Goal: Information Seeking & Learning: Learn about a topic

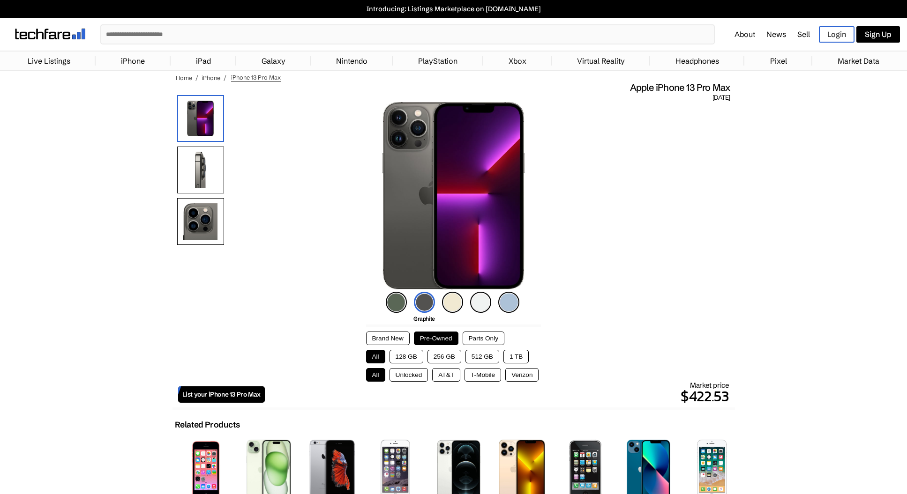
click at [138, 61] on link "iPhone" at bounding box center [132, 61] width 33 height 19
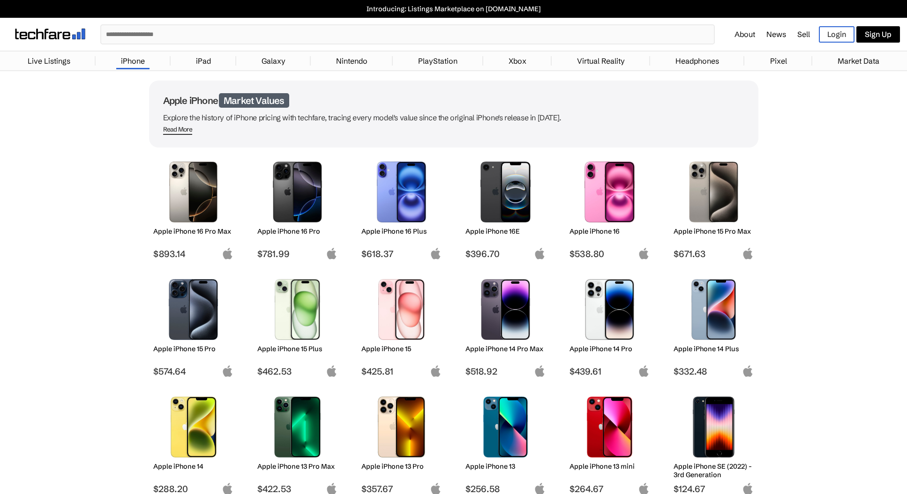
click at [194, 320] on img at bounding box center [193, 309] width 66 height 61
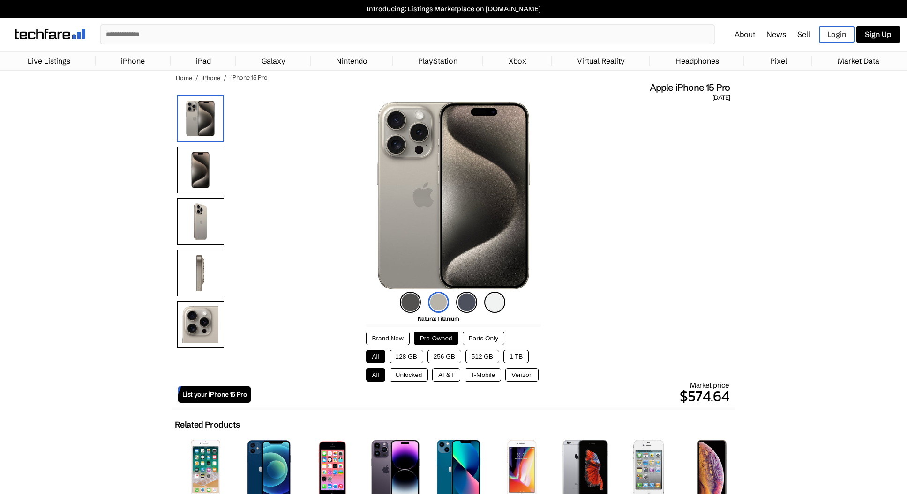
click at [443, 356] on button "256 GB" at bounding box center [444, 357] width 34 height 14
click at [410, 383] on div "Market price $540.90" at bounding box center [490, 394] width 478 height 27
click at [410, 376] on button "Unlocked" at bounding box center [408, 375] width 39 height 14
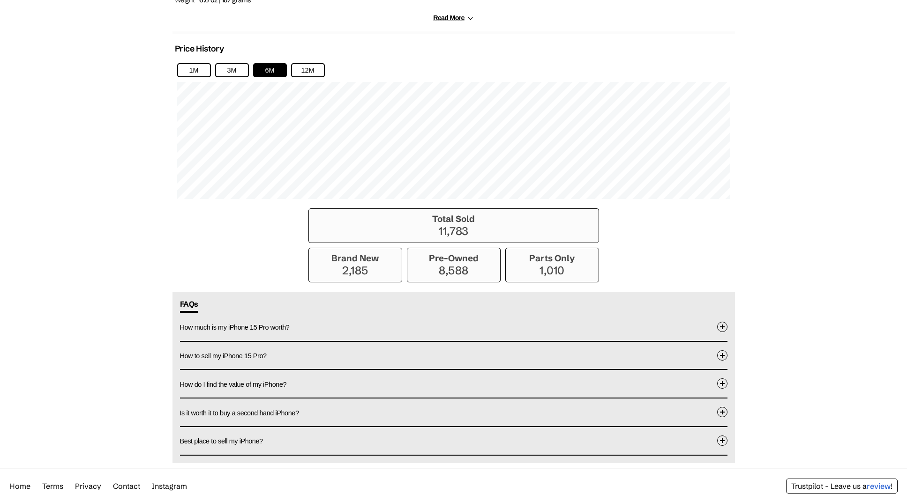
scroll to position [656, 0]
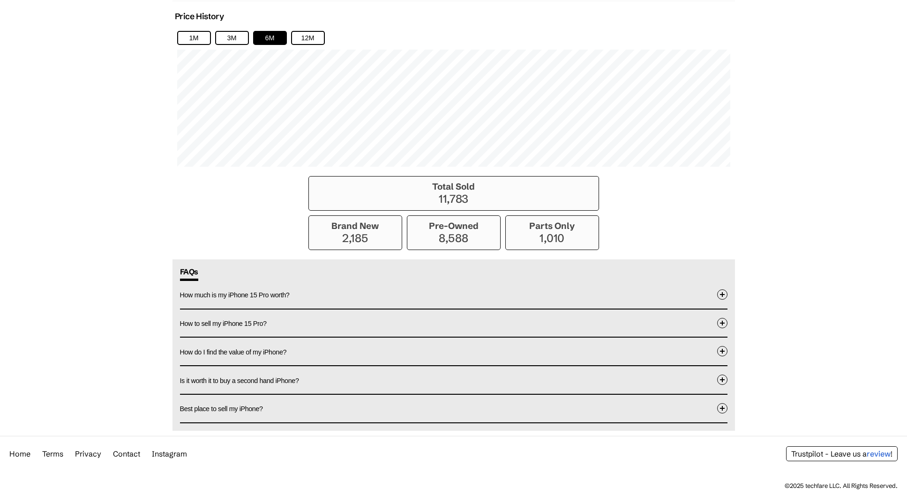
click at [355, 301] on button "How much is my iPhone 15 Pro worth?" at bounding box center [453, 295] width 547 height 28
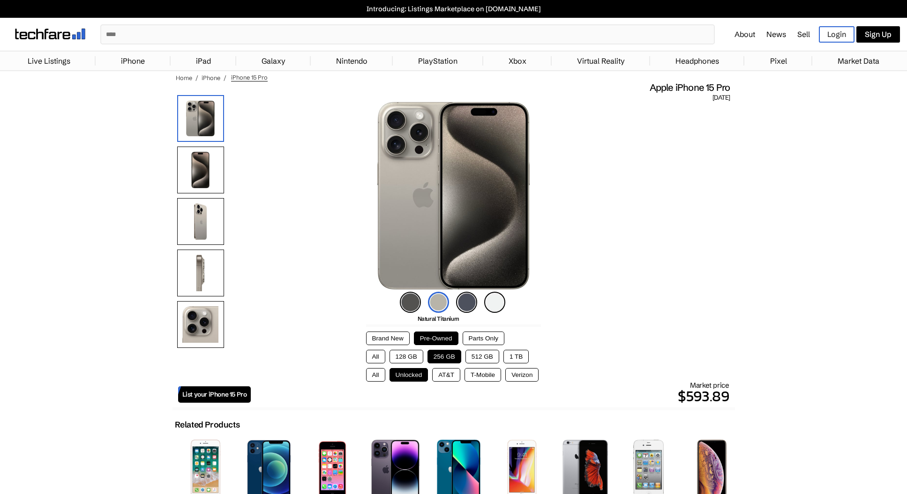
scroll to position [0, 0]
